Goal: Information Seeking & Learning: Learn about a topic

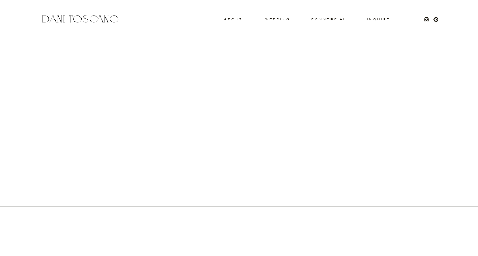
scroll to position [324, 0]
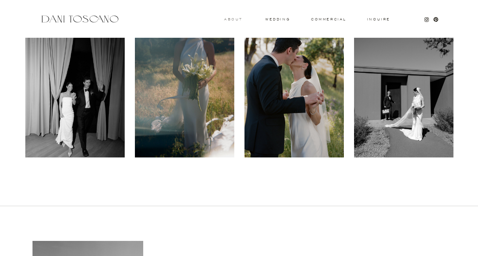
click at [237, 19] on h3 "About" at bounding box center [232, 19] width 17 height 3
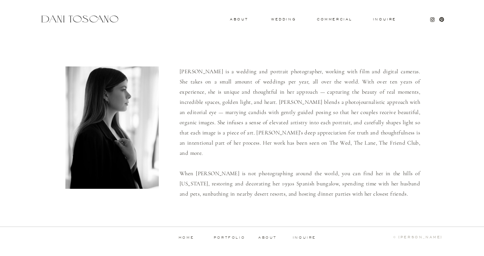
click at [250, 203] on div "Inquire commercial wedding About [PERSON_NAME] is a wedding and portrait photog…" at bounding box center [242, 127] width 484 height 255
click at [270, 19] on div "Inquire commercial wedding About [PERSON_NAME] is a wedding and portrait photog…" at bounding box center [242, 127] width 484 height 255
click at [274, 19] on h3 "wedding" at bounding box center [283, 19] width 25 height 3
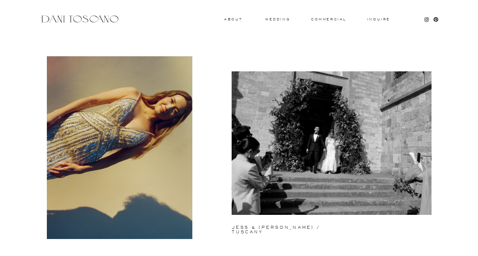
click at [277, 20] on h3 "wedding" at bounding box center [277, 19] width 25 height 3
click at [231, 20] on h3 "About" at bounding box center [232, 19] width 17 height 3
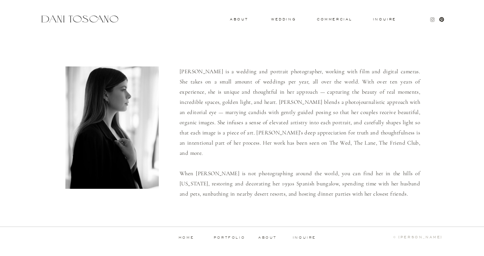
click at [433, 20] on icon at bounding box center [432, 20] width 2 height 2
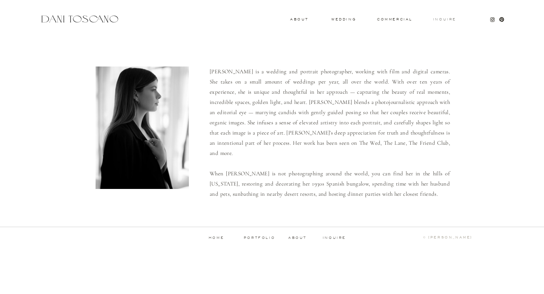
click at [440, 21] on h3 "Inquire" at bounding box center [445, 20] width 24 height 4
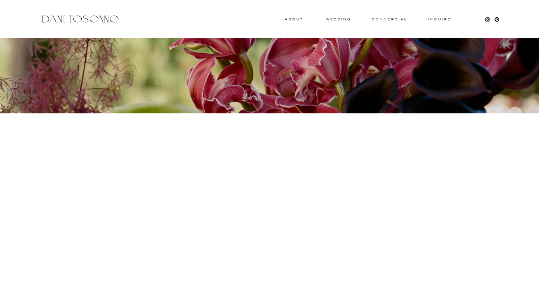
click at [388, 23] on div "Inquire commercial wedding About Thank you We will get back to you shortly. hel…" at bounding box center [269, 257] width 539 height 514
click at [388, 19] on h3 "commercial" at bounding box center [389, 19] width 35 height 3
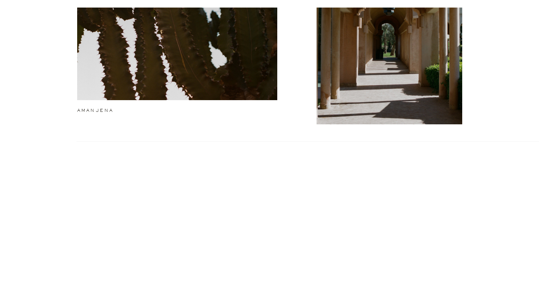
scroll to position [456, 0]
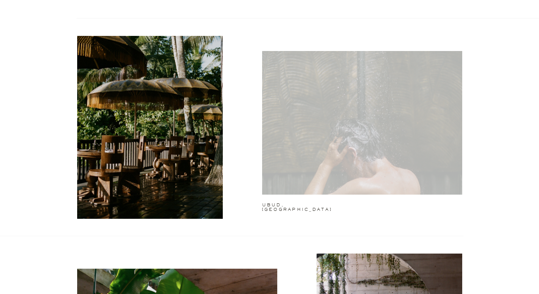
click at [361, 173] on div at bounding box center [362, 123] width 200 height 144
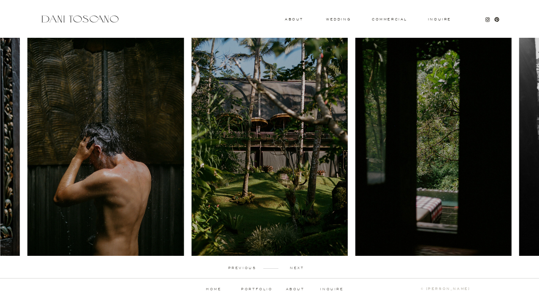
scroll to position [38, 0]
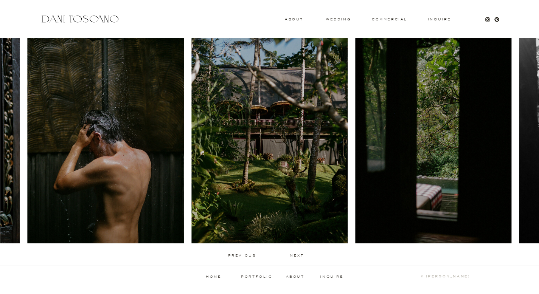
click at [301, 256] on p "next" at bounding box center [296, 255] width 37 height 3
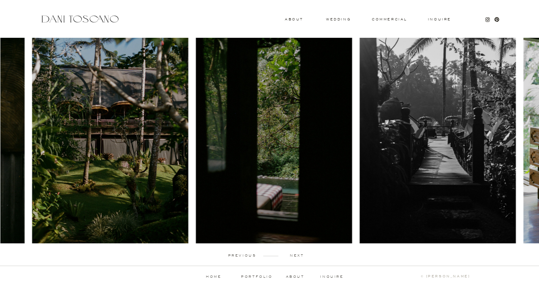
click at [299, 255] on p "next" at bounding box center [296, 255] width 37 height 3
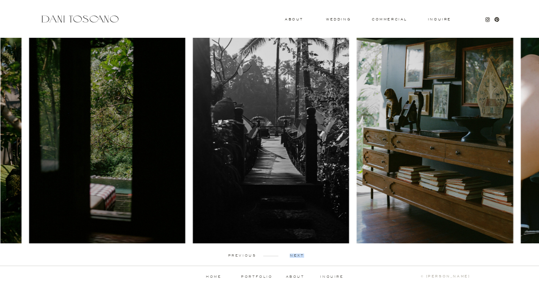
click at [299, 255] on p "next" at bounding box center [296, 255] width 37 height 3
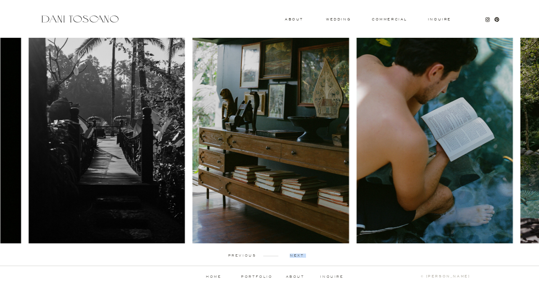
click at [299, 255] on p "next" at bounding box center [296, 255] width 37 height 3
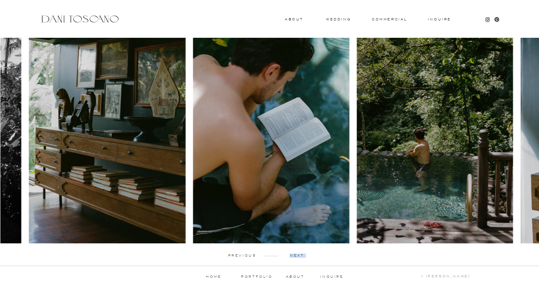
click at [299, 255] on p "next" at bounding box center [296, 255] width 37 height 3
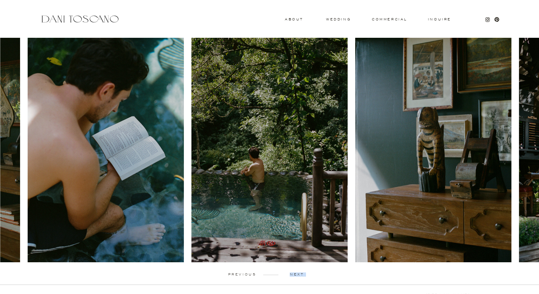
scroll to position [20, 0]
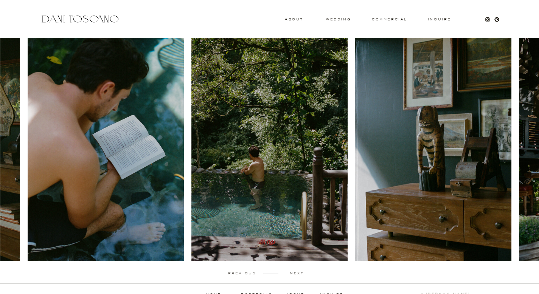
click at [296, 272] on p "next" at bounding box center [296, 273] width 37 height 3
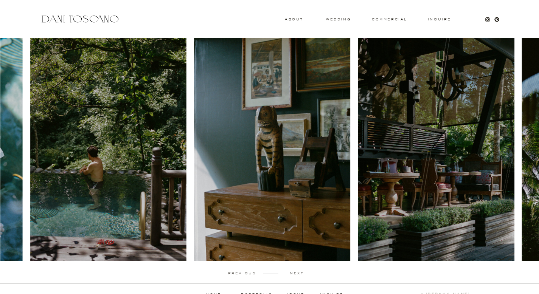
click at [296, 272] on p "next" at bounding box center [296, 273] width 37 height 3
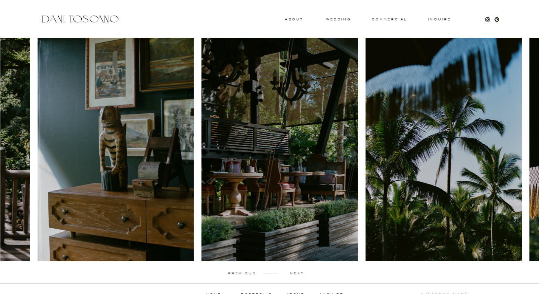
click at [296, 272] on p "next" at bounding box center [296, 273] width 37 height 3
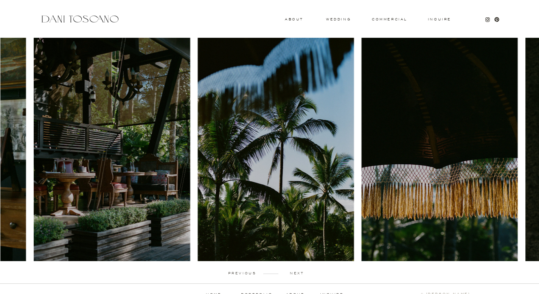
click at [296, 272] on p "next" at bounding box center [296, 273] width 37 height 3
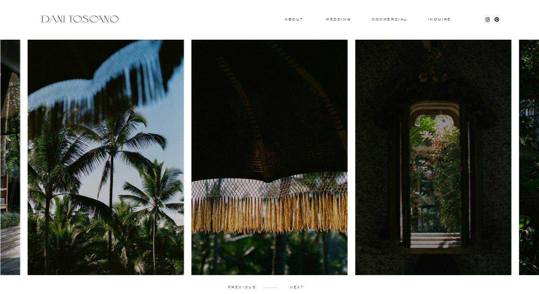
scroll to position [0, 0]
